Goal: Obtain resource: Download file/media

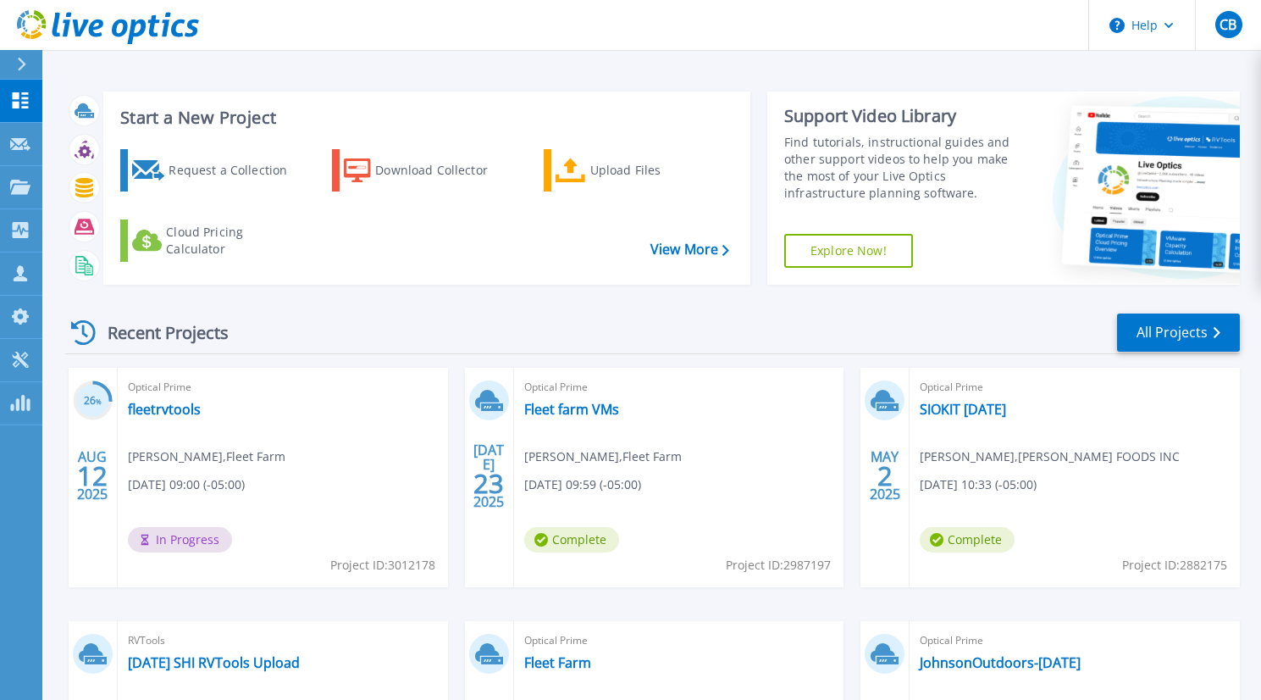
scroll to position [126, 0]
click at [153, 403] on link "fleetrvtools" at bounding box center [164, 409] width 73 height 17
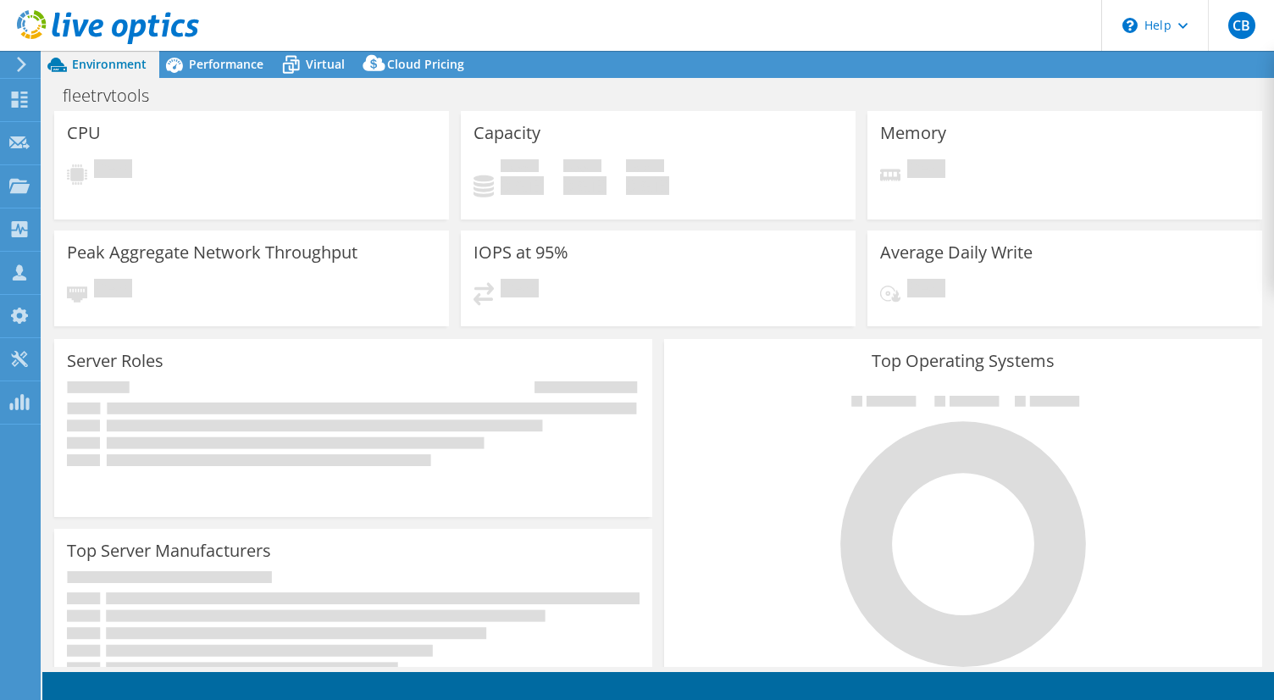
select select "USD"
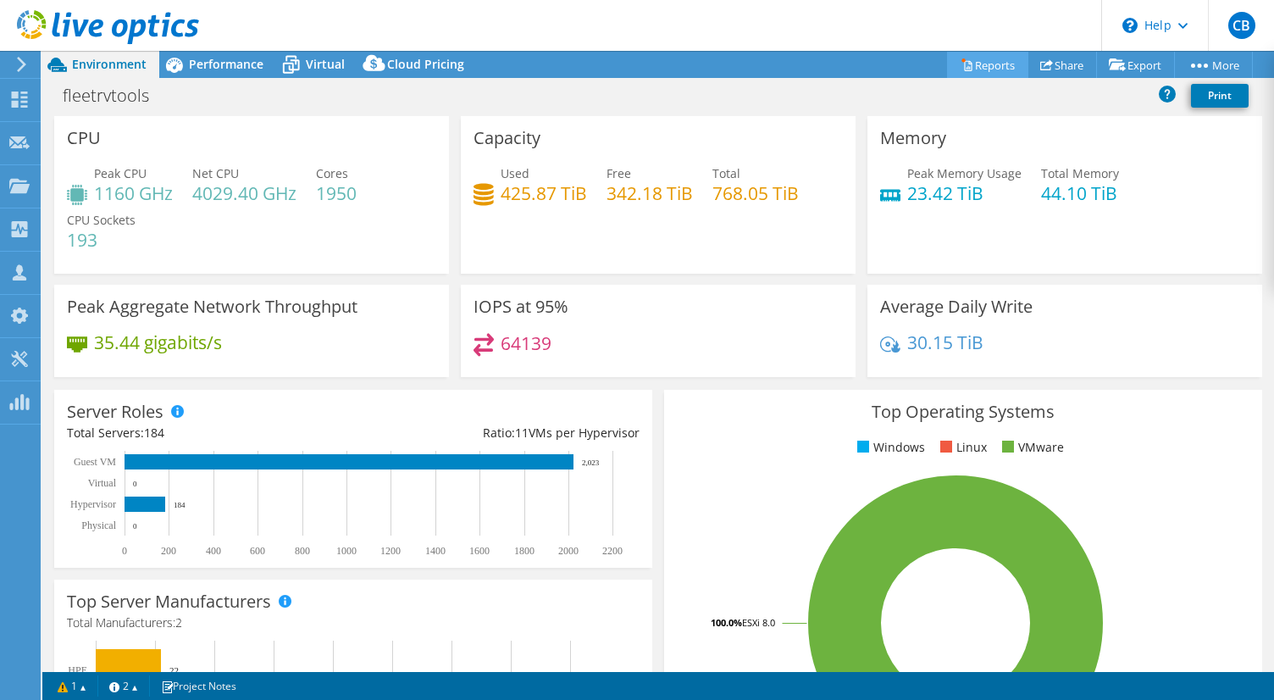
click at [983, 65] on link "Reports" at bounding box center [987, 65] width 81 height 26
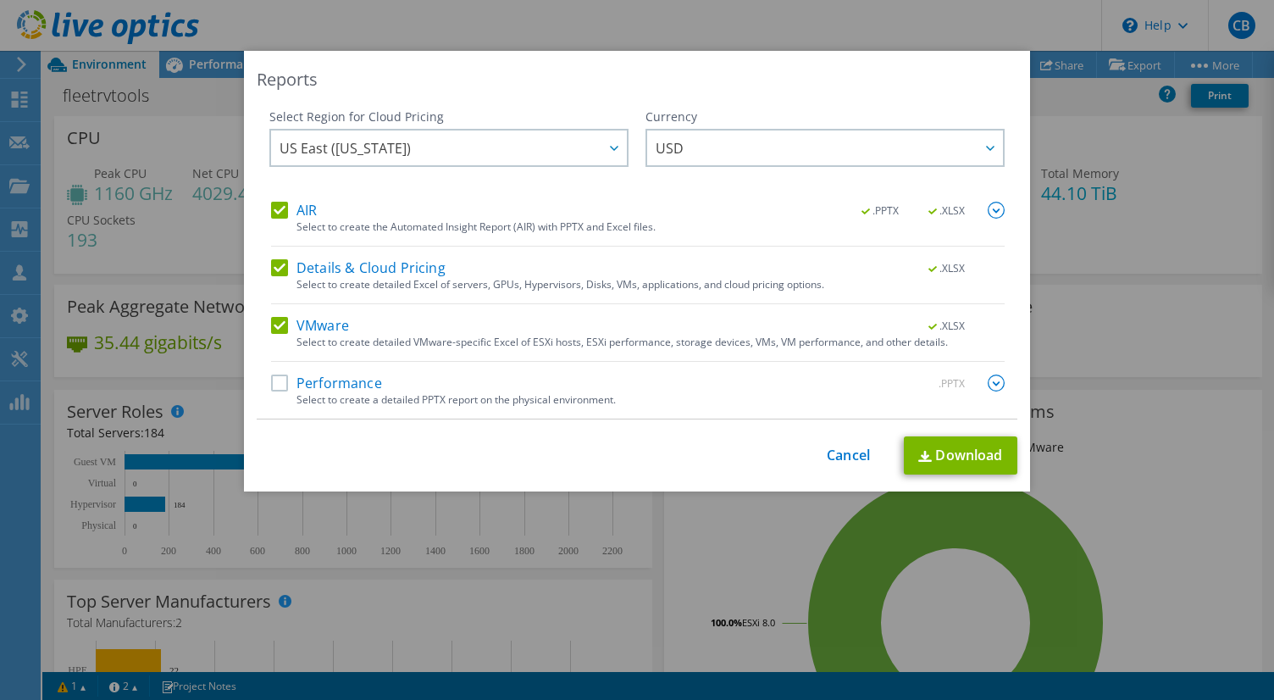
click at [284, 262] on label "Details & Cloud Pricing" at bounding box center [358, 267] width 174 height 17
click at [0, 0] on input "Details & Cloud Pricing" at bounding box center [0, 0] width 0 height 0
click at [278, 213] on label "AIR" at bounding box center [294, 210] width 46 height 17
click at [0, 0] on input "AIR" at bounding box center [0, 0] width 0 height 0
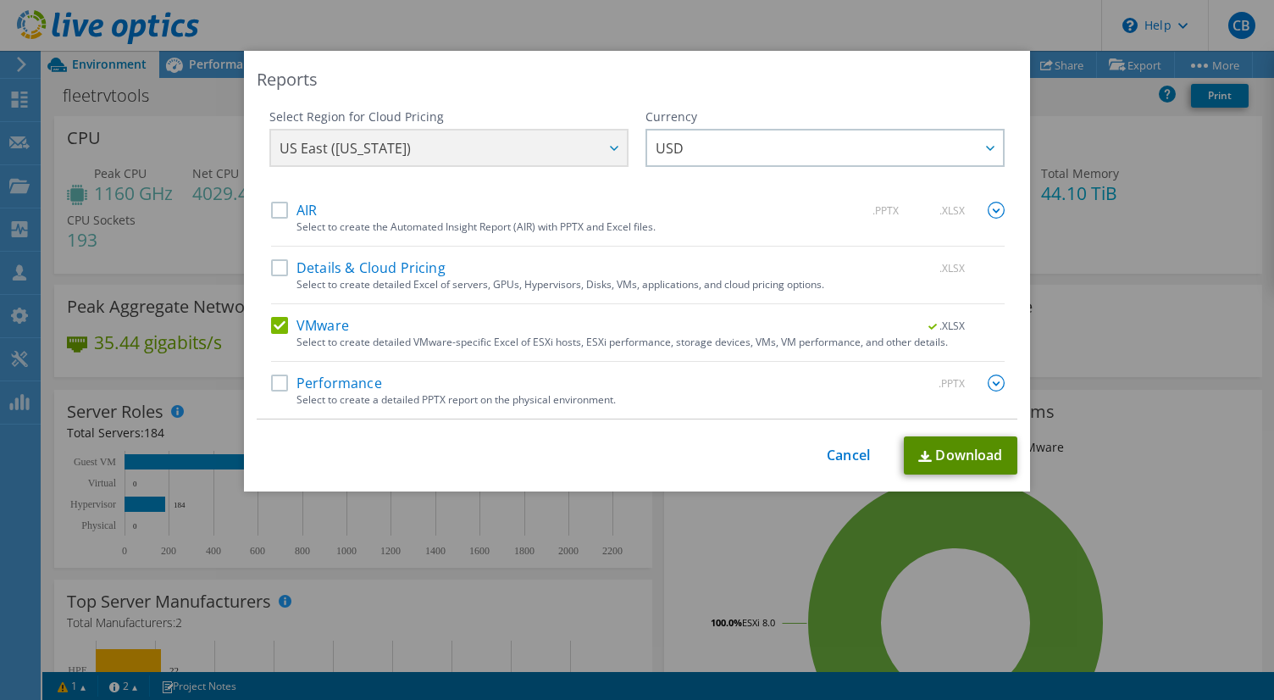
click at [922, 453] on img at bounding box center [925, 456] width 14 height 11
click at [1066, 182] on div "Reports Select Region for Cloud Pricing Asia Pacific (Hong Kong) Asia Pacific (…" at bounding box center [637, 350] width 1274 height 598
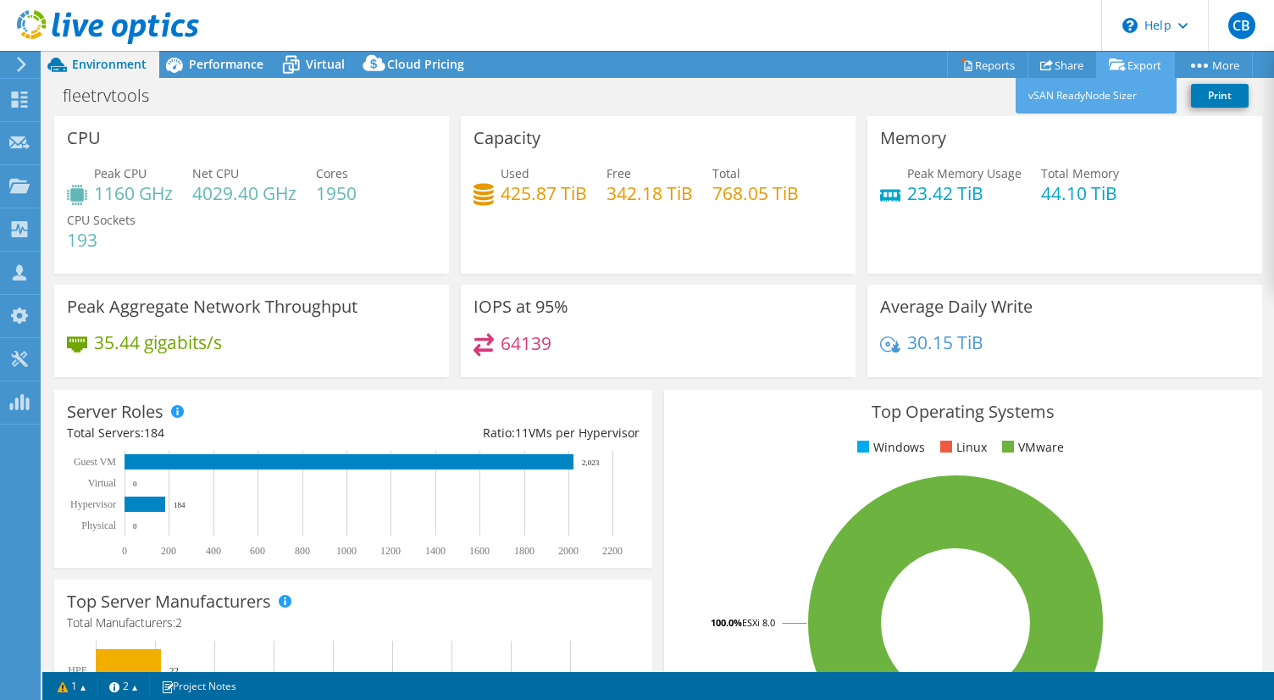
click at [1133, 69] on link "Export" at bounding box center [1135, 65] width 79 height 26
